Goal: Use online tool/utility: Utilize a website feature to perform a specific function

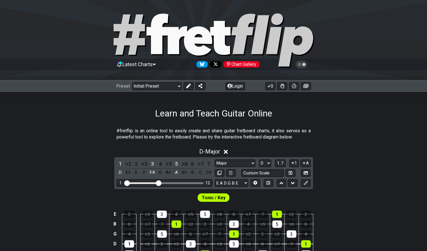
select select "Major"
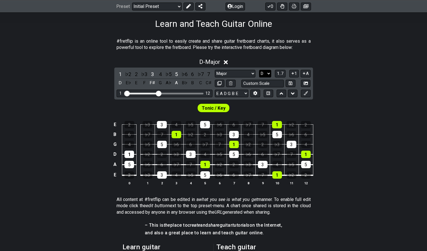
click at [262, 73] on select "A♭ A A♯ B♭ B C C♯ D♭ D D♯ E♭ E F F♯ G♭ G G♯" at bounding box center [265, 74] width 12 height 8
click at [259, 70] on select "A♭ A A♯ B♭ B C C♯ D♭ D D♯ E♭ E F F♯ G♭ G G♯" at bounding box center [265, 74] width 12 height 8
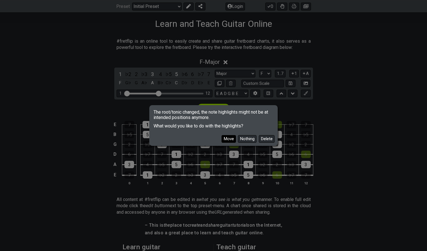
click at [227, 141] on button "Move" at bounding box center [229, 139] width 14 height 8
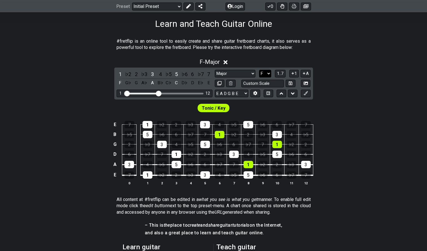
click at [263, 75] on select "A♭ A A♯ B♭ B C C♯ D♭ D D♯ E♭ E F F♯ G♭ G G♯" at bounding box center [265, 74] width 12 height 8
select select "D"
click at [259, 70] on select "A♭ A A♯ B♭ B C C♯ D♭ D D♯ E♭ E F F♯ G♭ G G♯" at bounding box center [265, 74] width 12 height 8
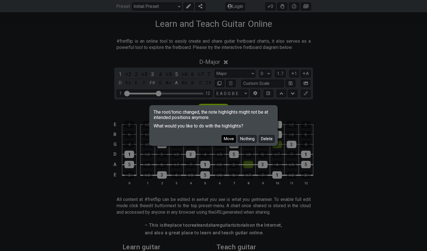
click at [228, 136] on button "Move" at bounding box center [229, 139] width 14 height 8
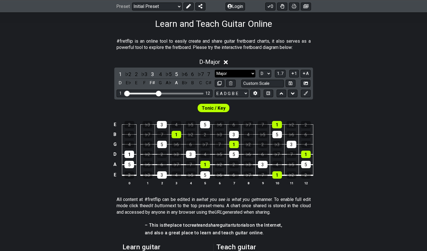
click at [224, 73] on select "Minor Pentatonic Click to edit Minor Pentatonic Major Pentatonic Minor Blues Ma…" at bounding box center [235, 74] width 41 height 8
select select "Major / [PERSON_NAME]"
click at [215, 70] on select "Minor Pentatonic Click to edit Minor Pentatonic Major Pentatonic Minor Blues Ma…" at bounding box center [235, 74] width 41 height 8
